Goal: Find contact information: Find contact information

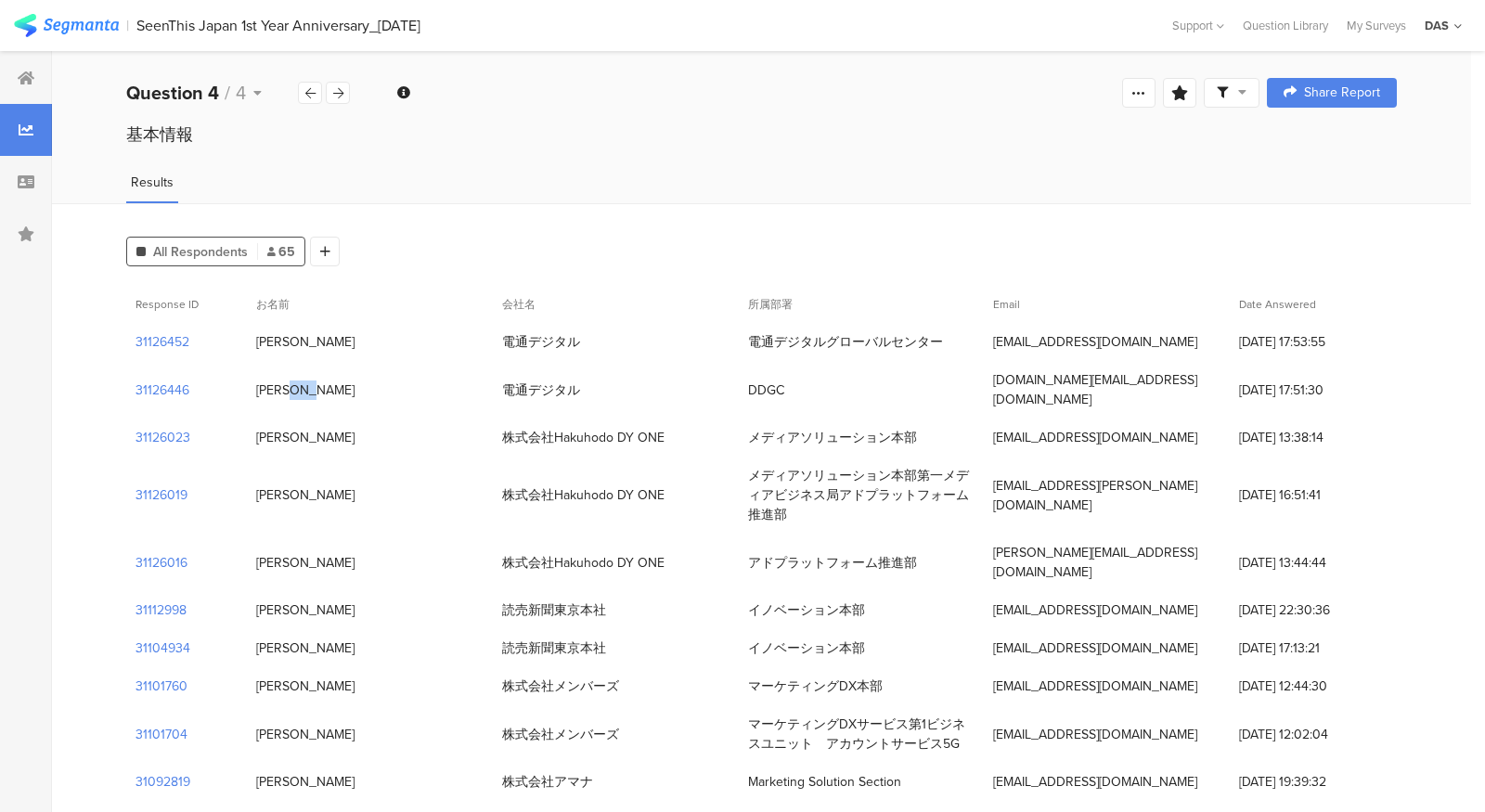
drag, startPoint x: 312, startPoint y: 377, endPoint x: 251, endPoint y: 382, distance: 61.2
click at [251, 382] on div "[PERSON_NAME]" at bounding box center [369, 390] width 245 height 38
copy div "[PERSON_NAME]"
drag, startPoint x: 747, startPoint y: 379, endPoint x: 787, endPoint y: 379, distance: 40.0
click at [787, 379] on div "DDGC" at bounding box center [860, 390] width 245 height 38
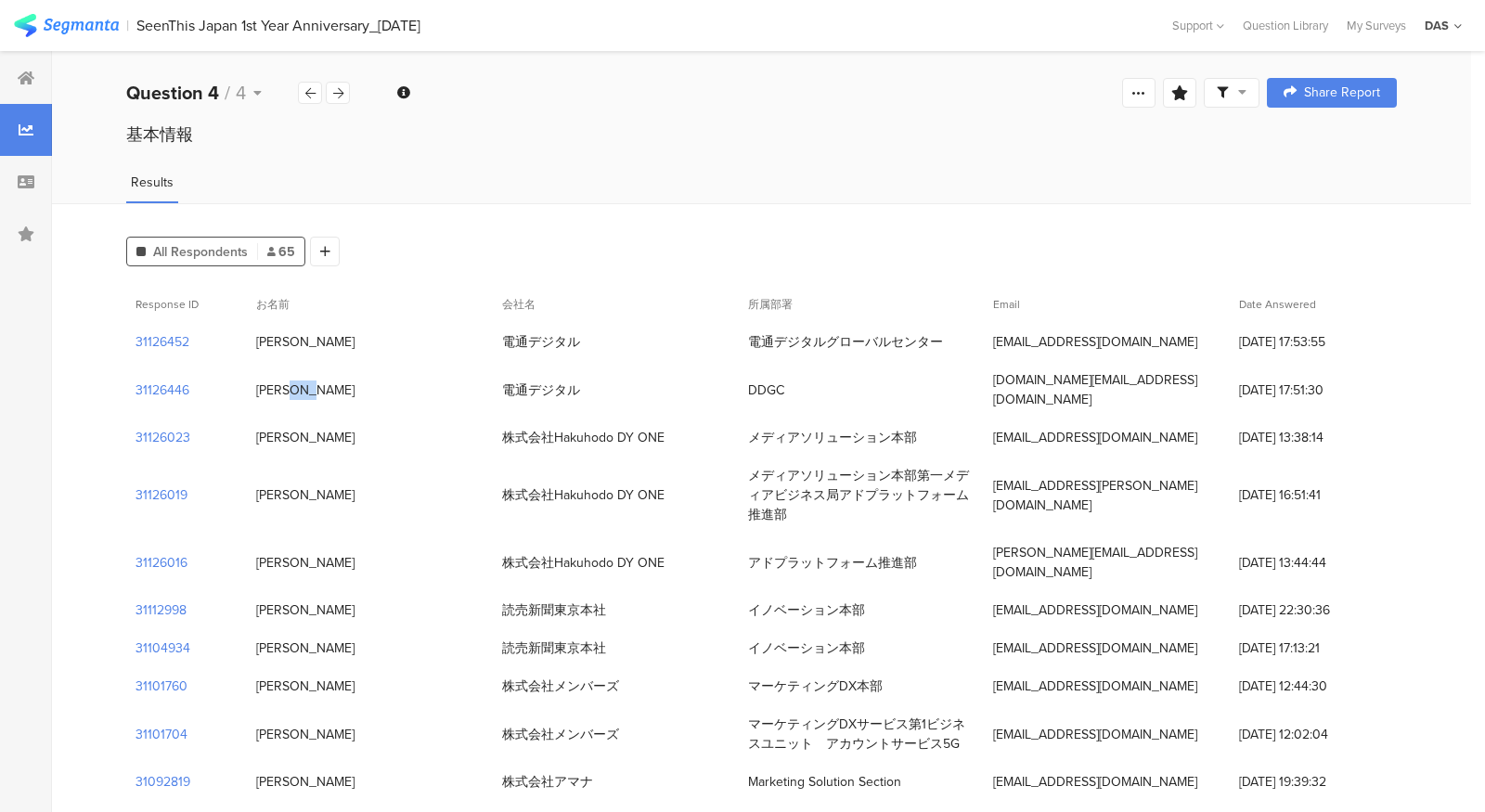
copy div "DDGC"
drag, startPoint x: 997, startPoint y: 379, endPoint x: 1170, endPoint y: 377, distance: 173.0
click at [1170, 377] on div "[DOMAIN_NAME][EMAIL_ADDRESS][DOMAIN_NAME]" at bounding box center [1106, 389] width 245 height 58
copy div "[DOMAIN_NAME][EMAIL_ADDRESS][DOMAIN_NAME]"
drag, startPoint x: 752, startPoint y: 335, endPoint x: 950, endPoint y: 334, distance: 198.0
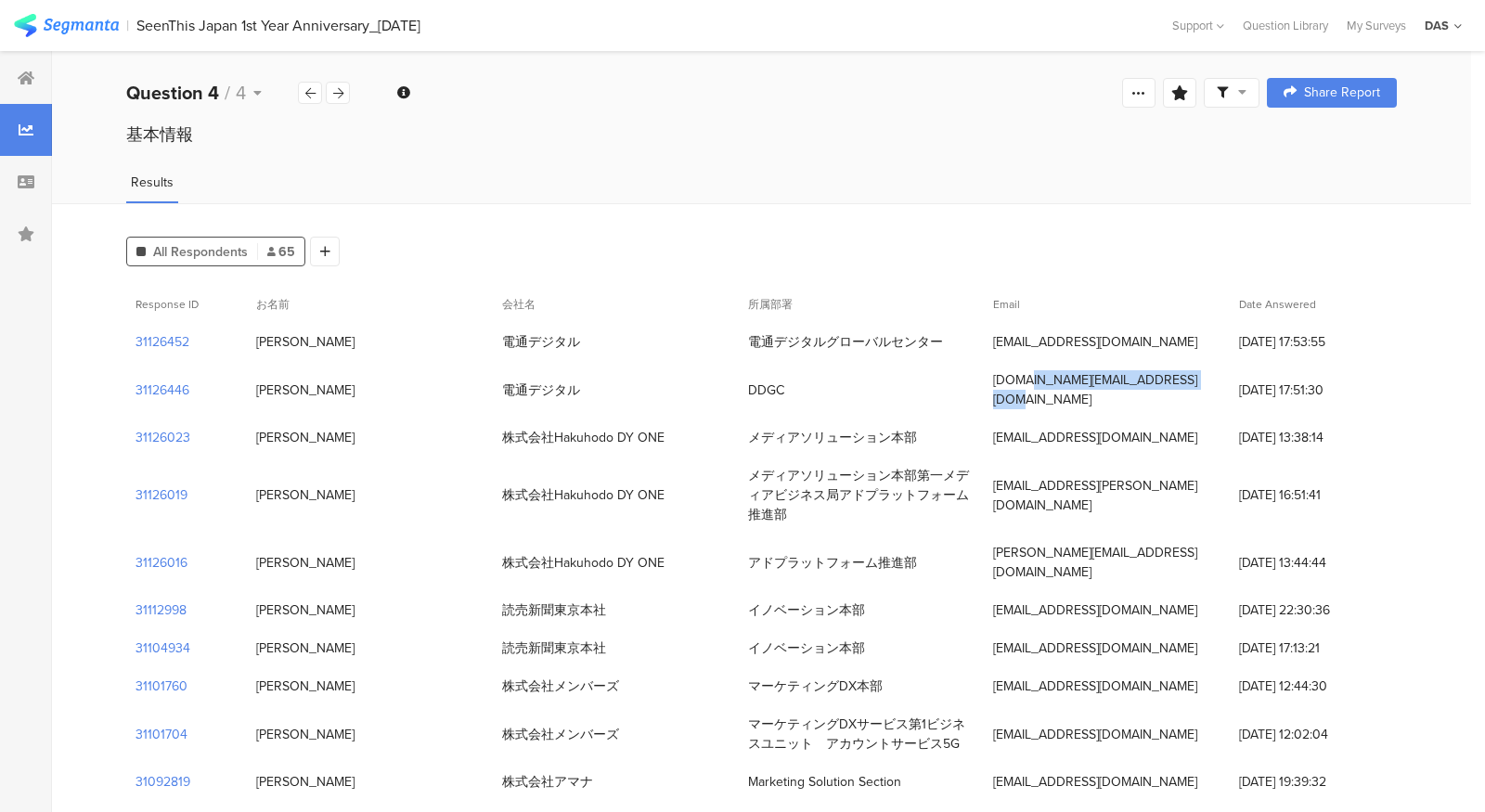
click at [950, 334] on div "電通デジタルグローバルセンター" at bounding box center [860, 342] width 245 height 38
copy div "電通デジタルグローバルセンター"
drag, startPoint x: 324, startPoint y: 352, endPoint x: 257, endPoint y: 349, distance: 67.1
click at [257, 349] on div "[PERSON_NAME]ののか" at bounding box center [369, 342] width 245 height 38
copy div "[PERSON_NAME]ののか"
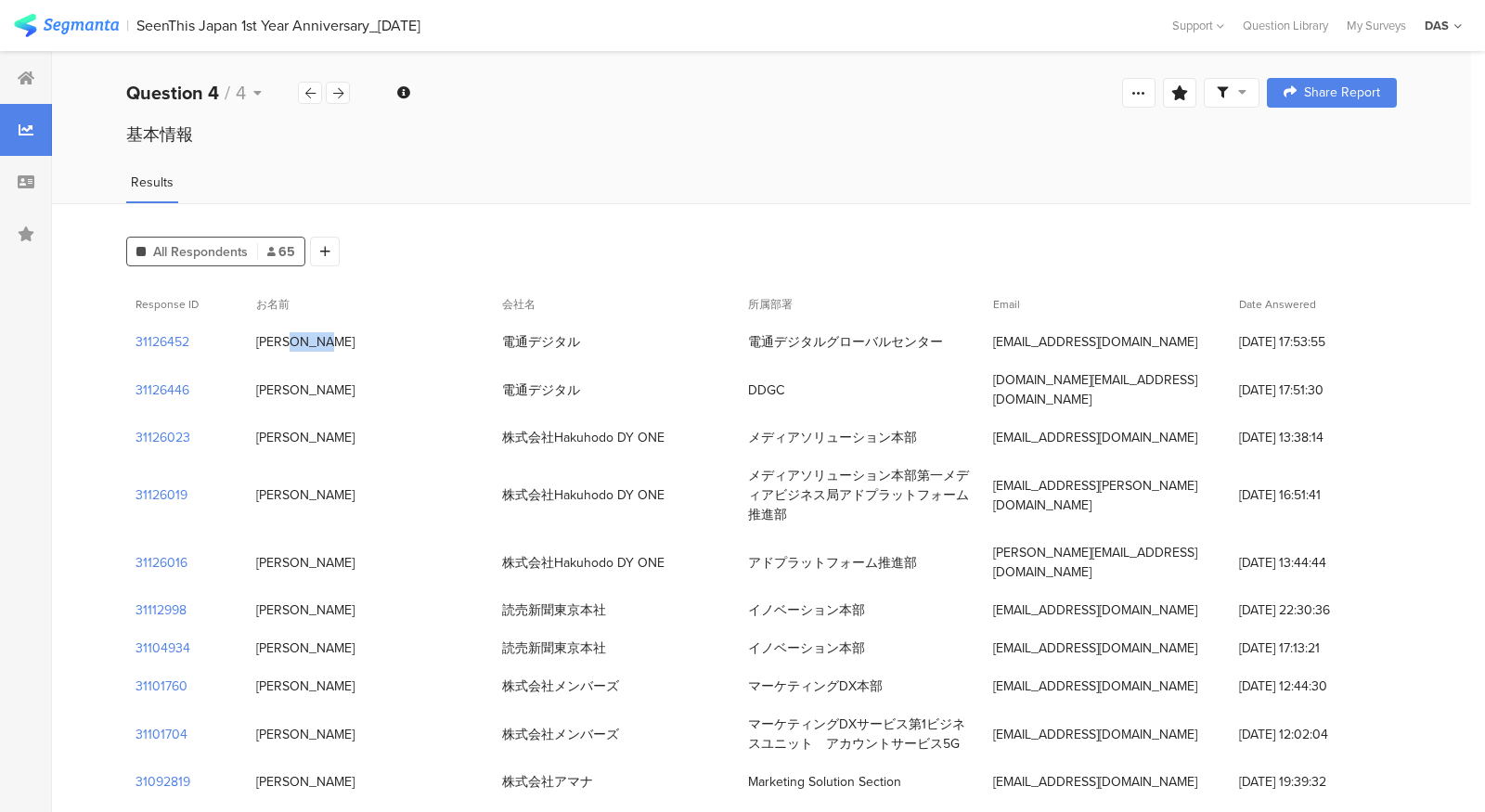
drag, startPoint x: 993, startPoint y: 343, endPoint x: 1218, endPoint y: 341, distance: 225.0
click at [1218, 341] on div "[EMAIL_ADDRESS][DOMAIN_NAME]" at bounding box center [1106, 342] width 245 height 38
copy div "[EMAIL_ADDRESS][DOMAIN_NAME]"
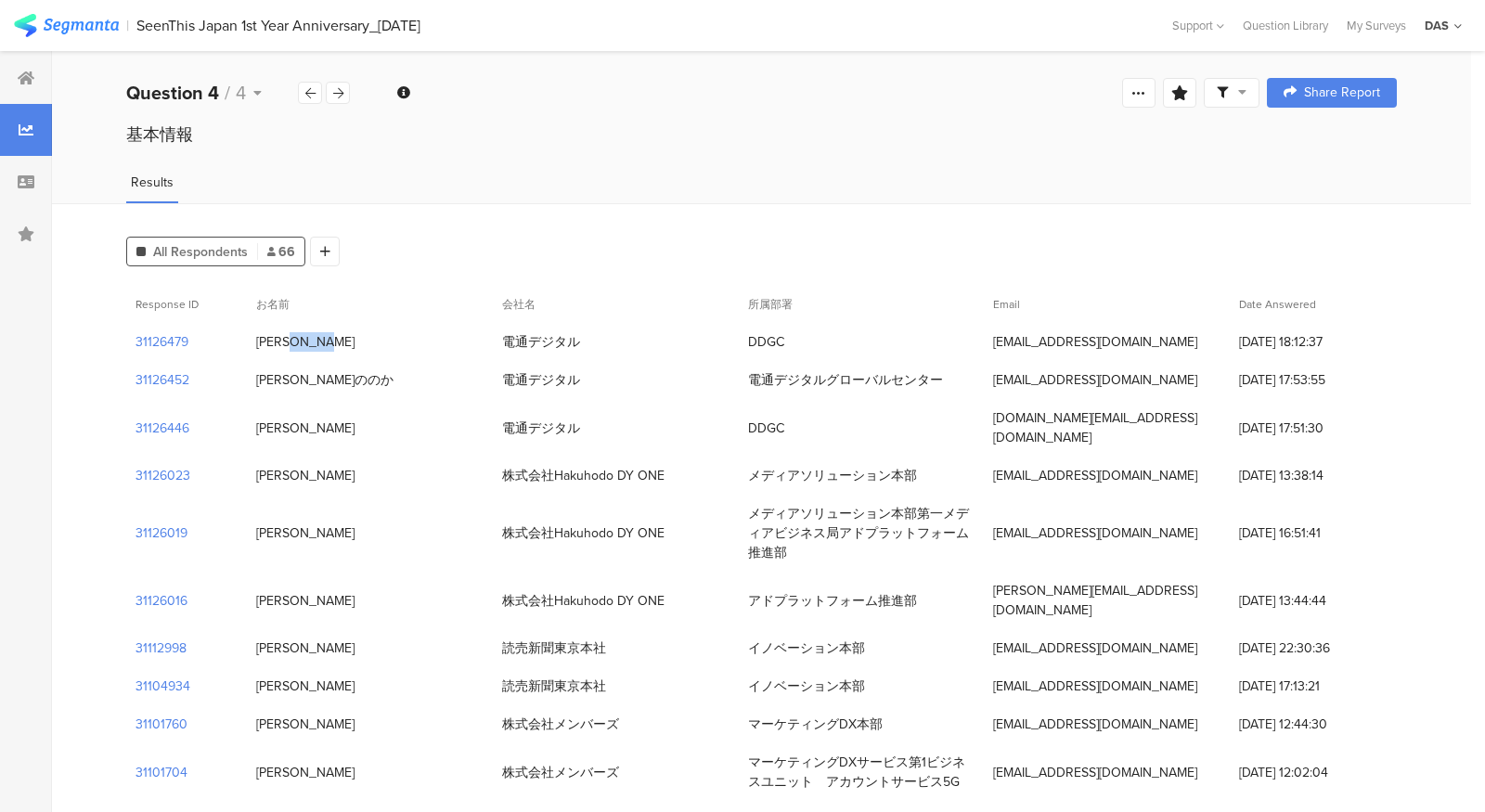
drag, startPoint x: 323, startPoint y: 348, endPoint x: 256, endPoint y: 349, distance: 67.0
click at [256, 349] on div "[PERSON_NAME]" at bounding box center [369, 342] width 245 height 38
copy div "[PERSON_NAME]"
drag, startPoint x: 795, startPoint y: 341, endPoint x: 746, endPoint y: 339, distance: 49.0
click at [746, 339] on div "DDGC" at bounding box center [860, 342] width 245 height 38
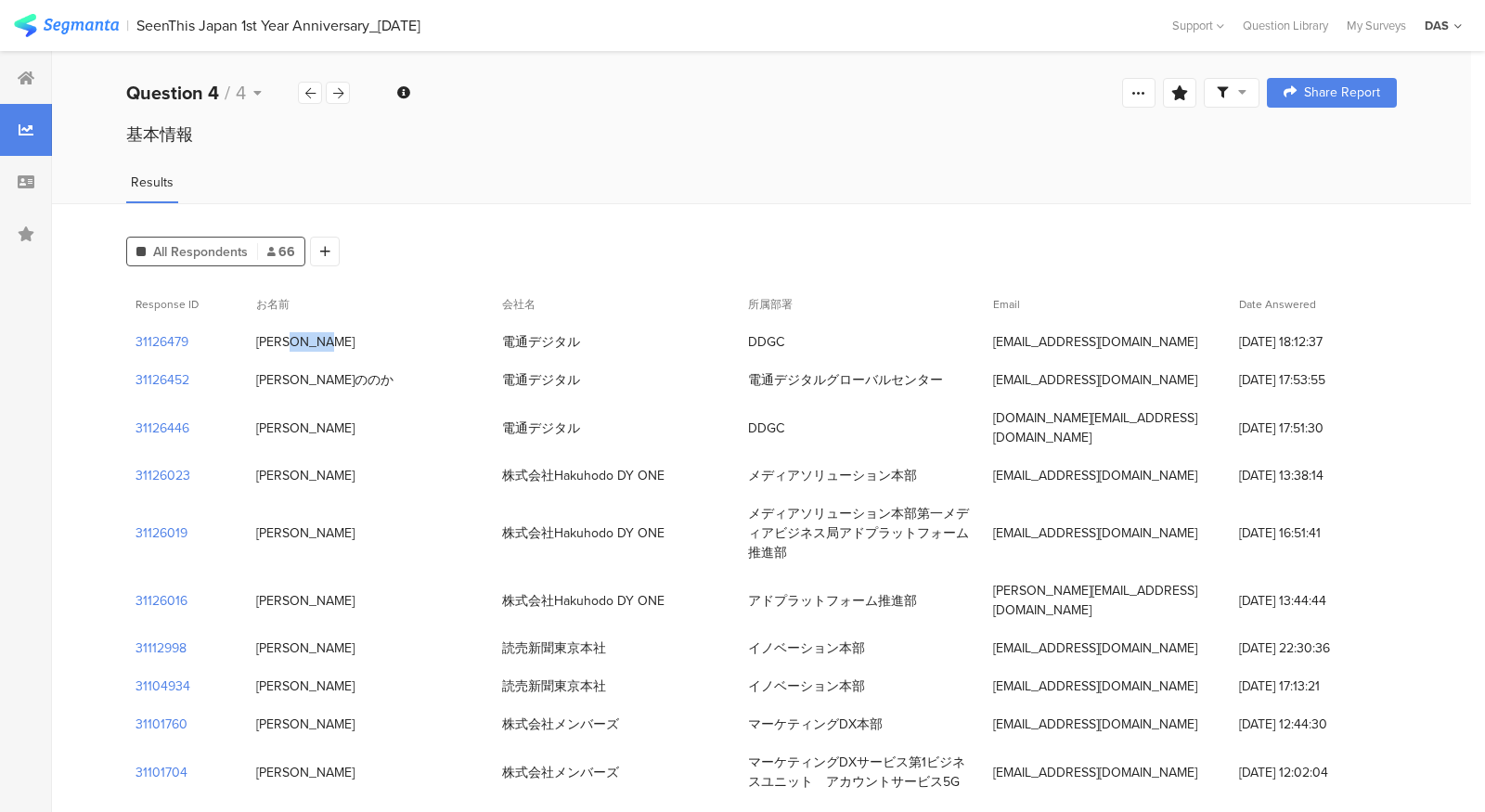
copy div "DDGC"
drag, startPoint x: 994, startPoint y: 342, endPoint x: 1164, endPoint y: 342, distance: 170.0
click at [1164, 342] on div "[EMAIL_ADDRESS][DOMAIN_NAME]" at bounding box center [1106, 342] width 245 height 38
copy div "[EMAIL_ADDRESS][DOMAIN_NAME]"
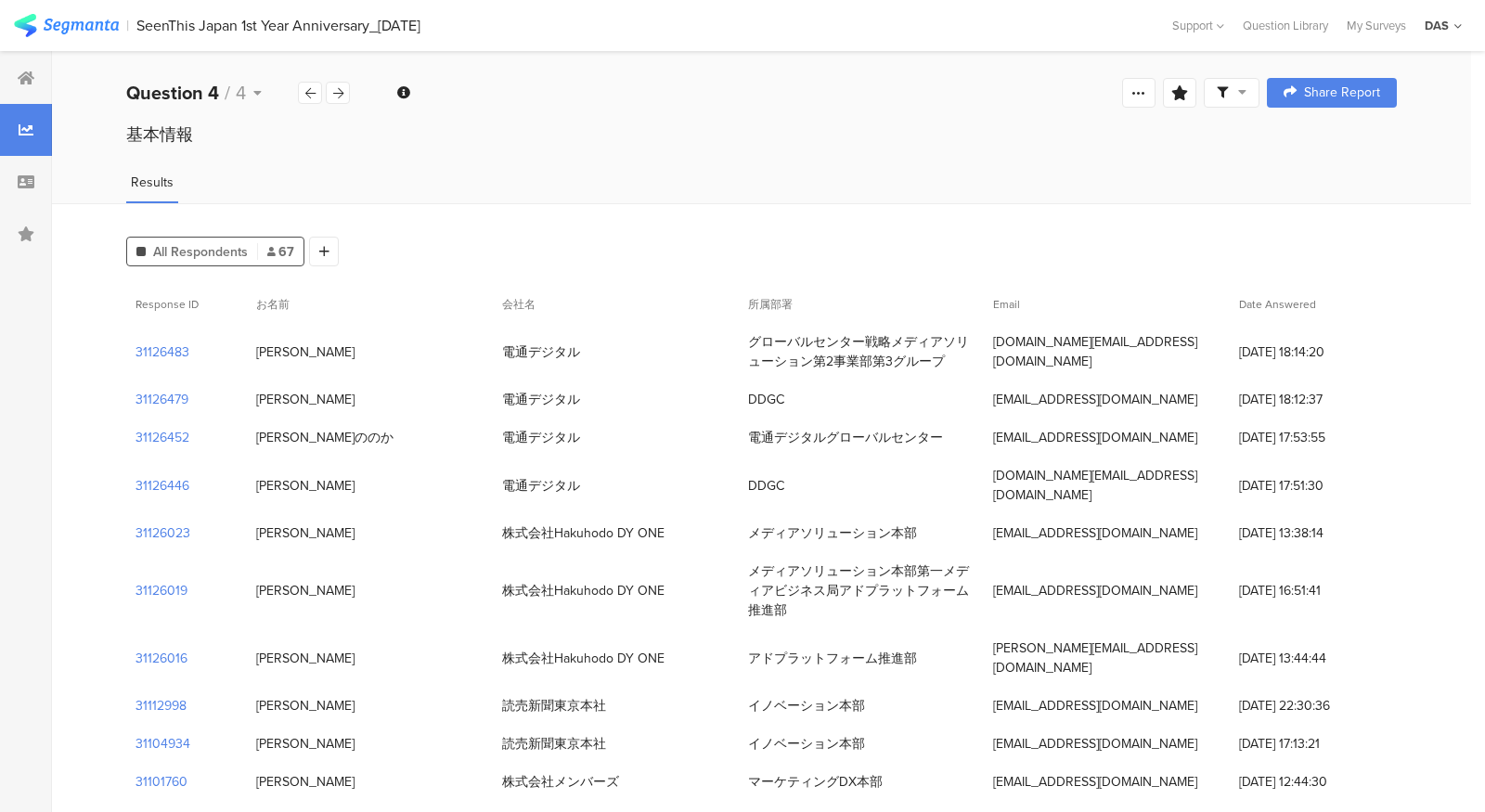
drag, startPoint x: 923, startPoint y: 359, endPoint x: 729, endPoint y: 351, distance: 194.2
click at [729, 351] on div "31126483 竹内知熙 電通デジタル グローバルセンター戦略メディアソリューション第2事業部第3グループ takeuchi.to@dentsudigita…" at bounding box center [761, 352] width 1270 height 58
copy div "電通デジタル グローバルセンター戦略メディアソリューション第2事業部第3グループ"
drag, startPoint x: 307, startPoint y: 348, endPoint x: 271, endPoint y: 347, distance: 36.0
click at [271, 347] on div "竹内知熙" at bounding box center [369, 352] width 245 height 38
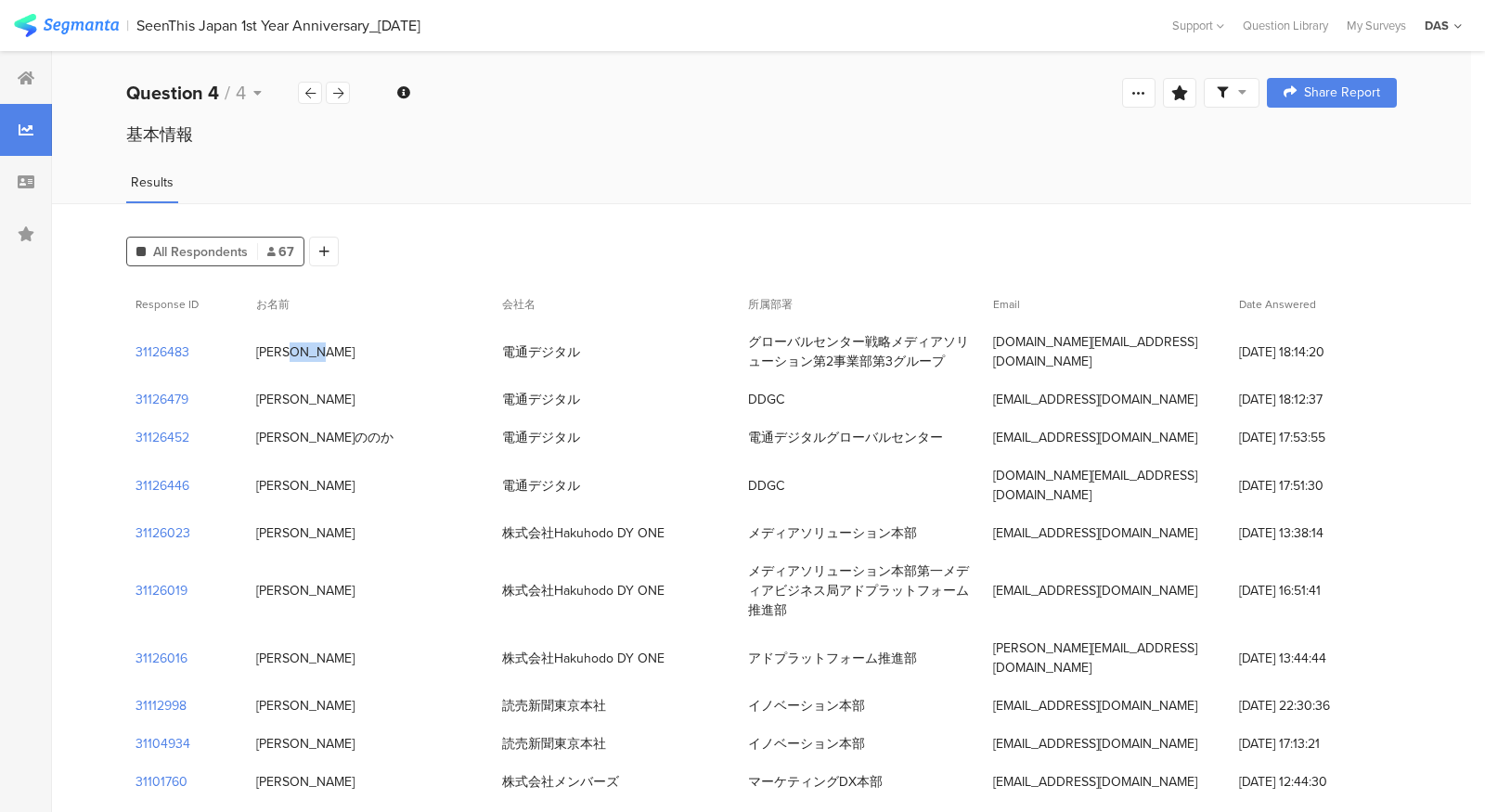
copy div "竹内知熙"
drag, startPoint x: 994, startPoint y: 354, endPoint x: 1170, endPoint y: 352, distance: 176.0
click at [1170, 352] on div "takeuchi.to@dentsudigital.co.jp" at bounding box center [1106, 352] width 245 height 58
copy div "takeuchi.to@dentsudigital.co.jp"
